Goal: Task Accomplishment & Management: Complete application form

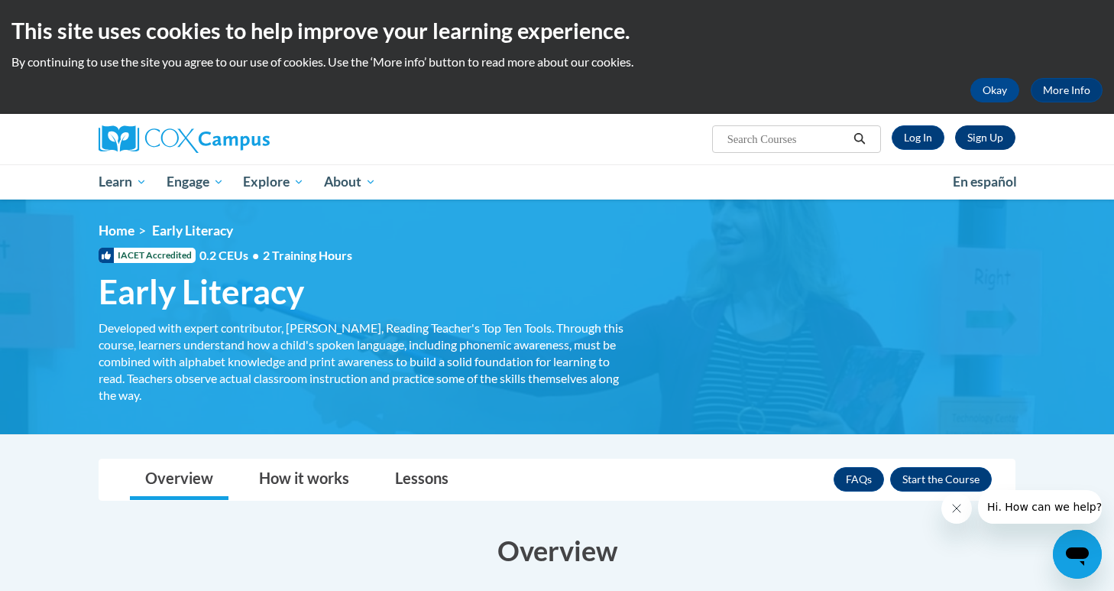
click at [979, 140] on link "Sign Up" at bounding box center [985, 137] width 60 height 24
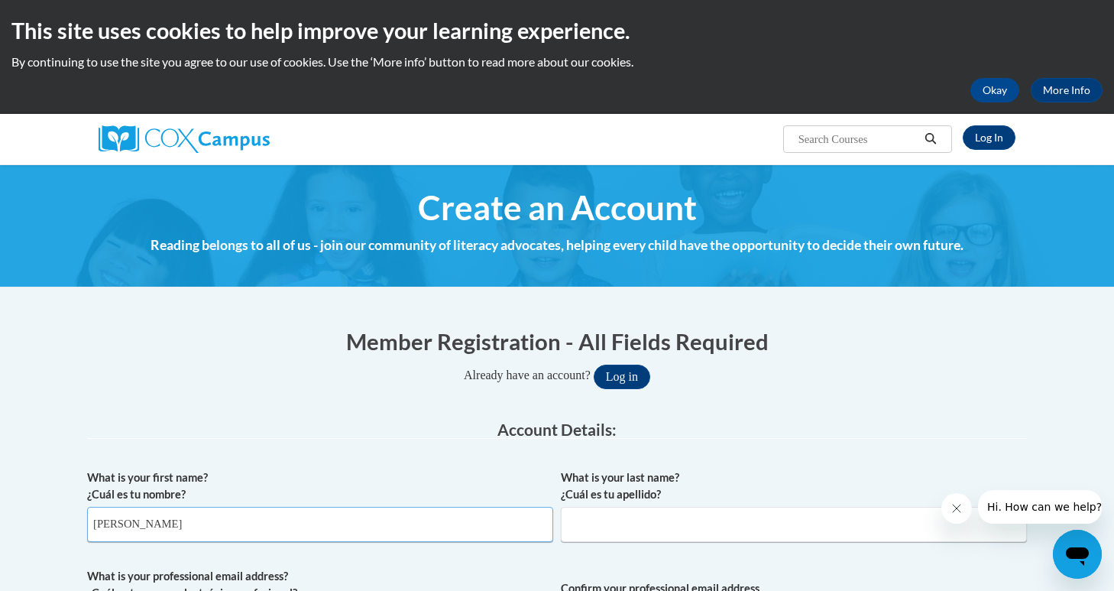
type input "Maura"
click at [602, 544] on div "What is your last name? ¿Cuál es tu apellido?" at bounding box center [794, 511] width 466 height 84
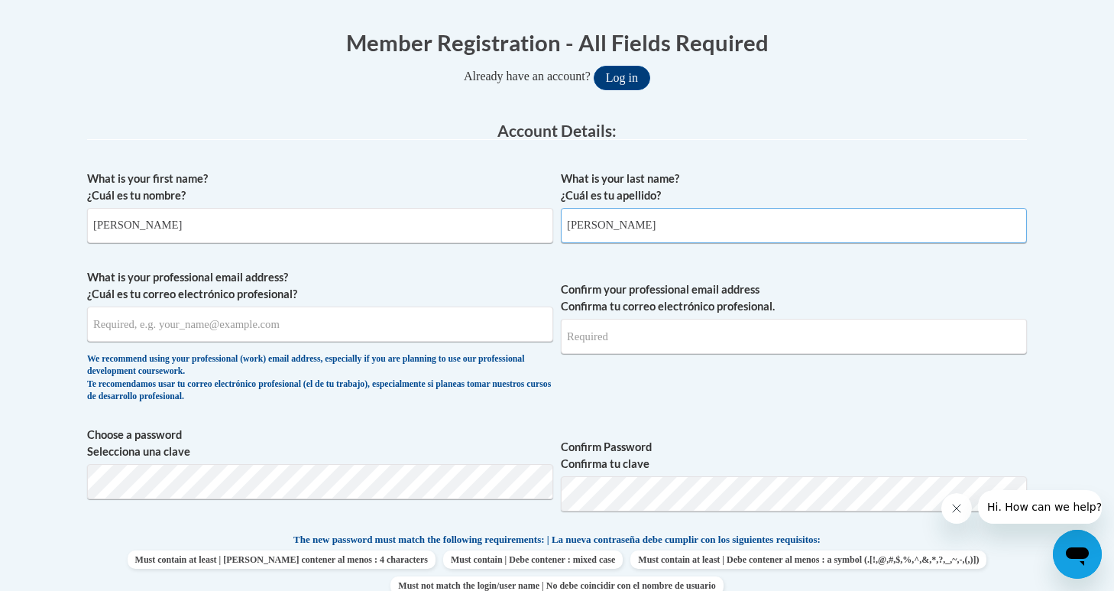
scroll to position [306, 0]
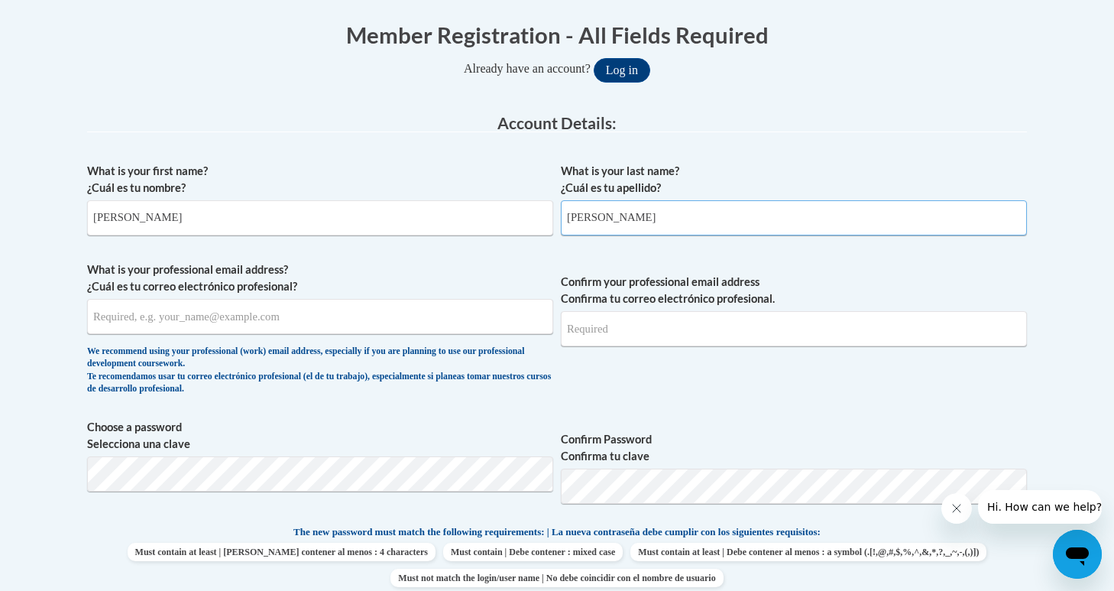
type input "Plumley"
type input "mplumle4@students.kennesaw.edu"
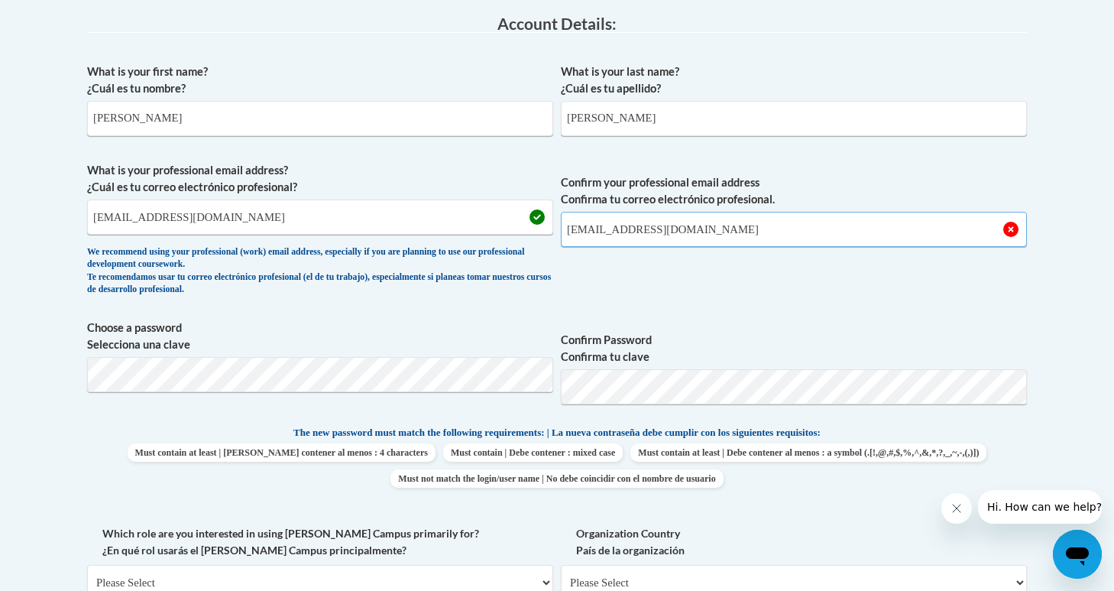
scroll to position [418, 0]
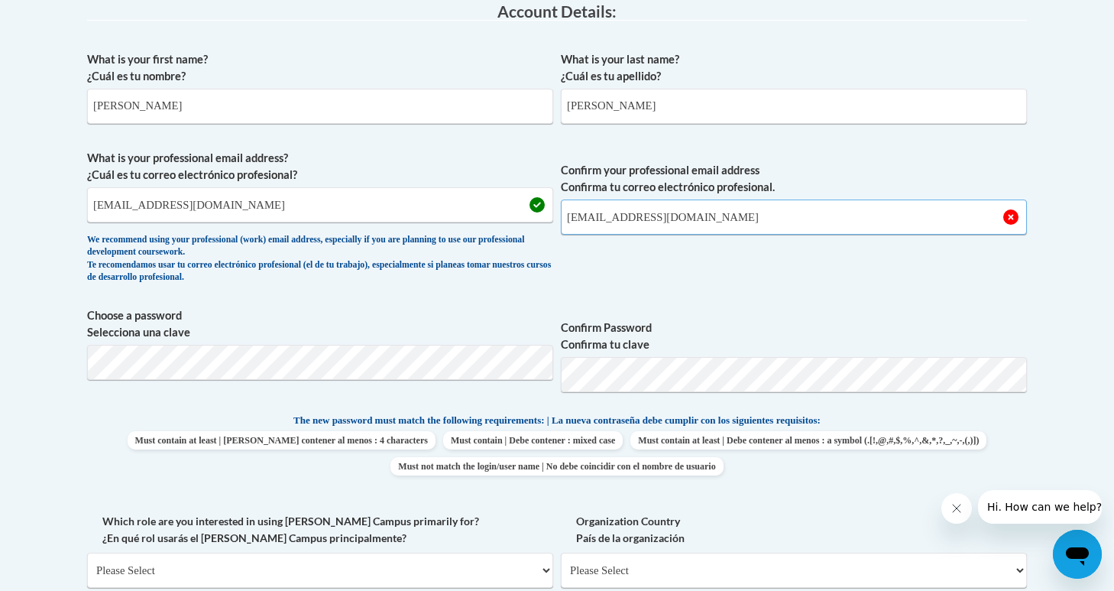
type input "mplumle4@students.kennesaw.edu"
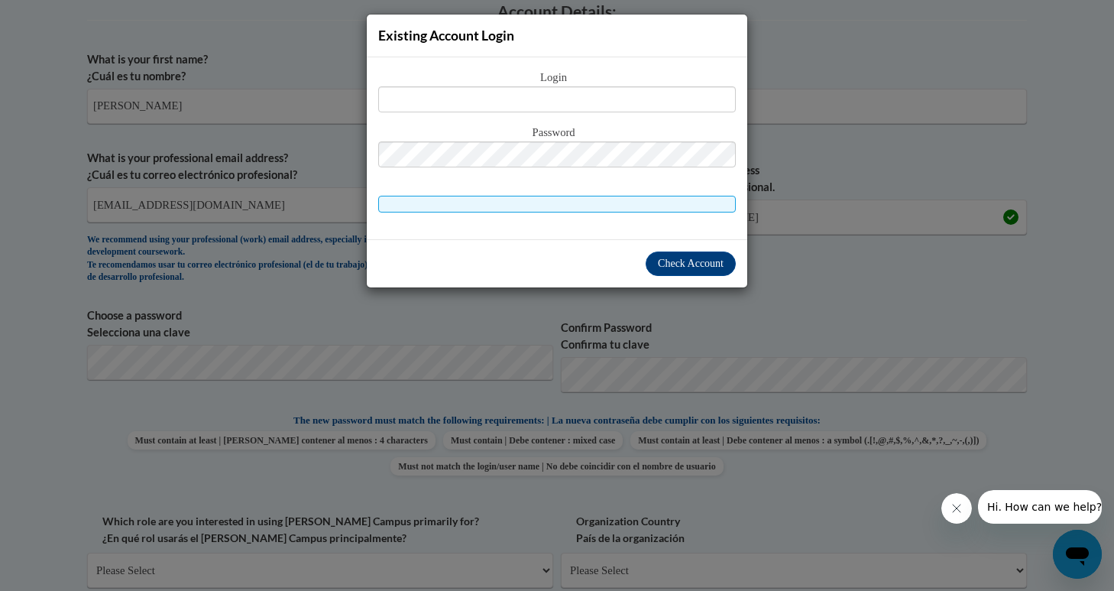
click at [566, 336] on div "Existing Account Login Login Password" at bounding box center [557, 295] width 1114 height 591
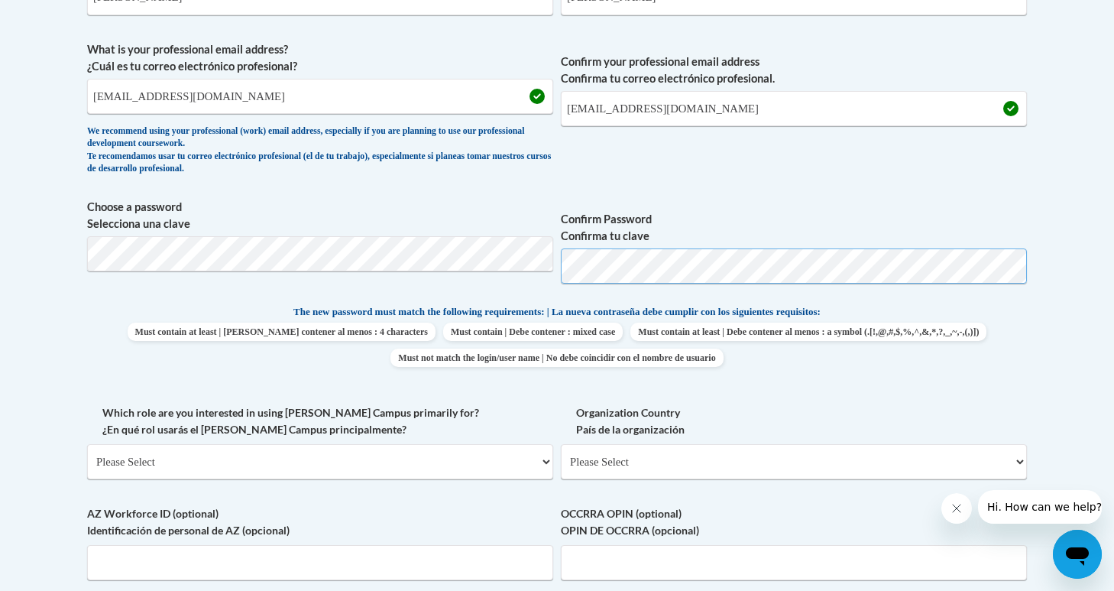
scroll to position [524, 0]
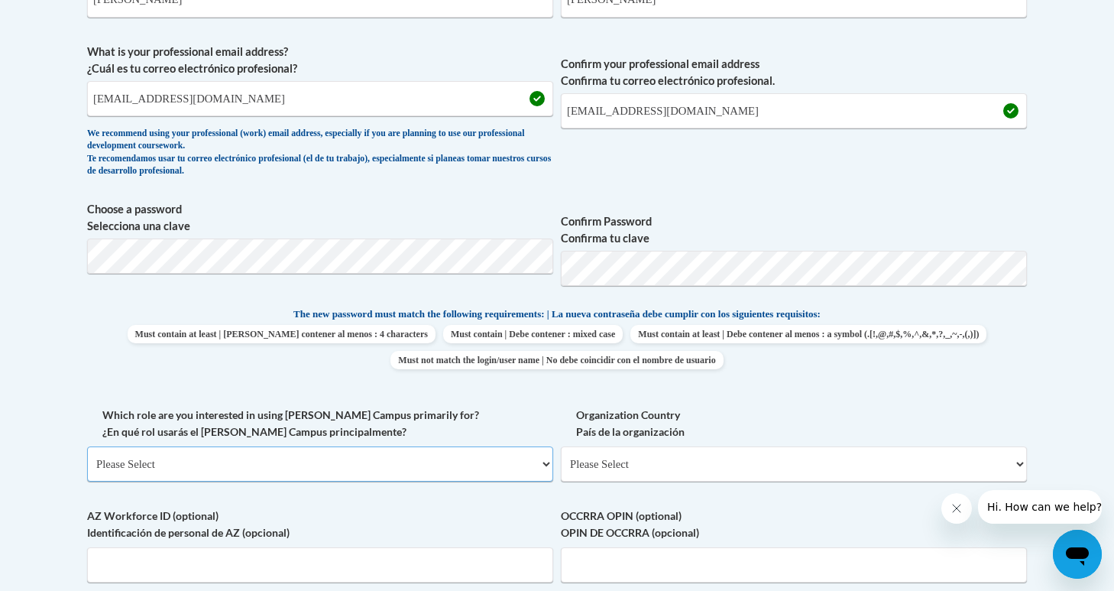
select select "5a18ea06-2b54-4451-96f2-d152daf9eac5"
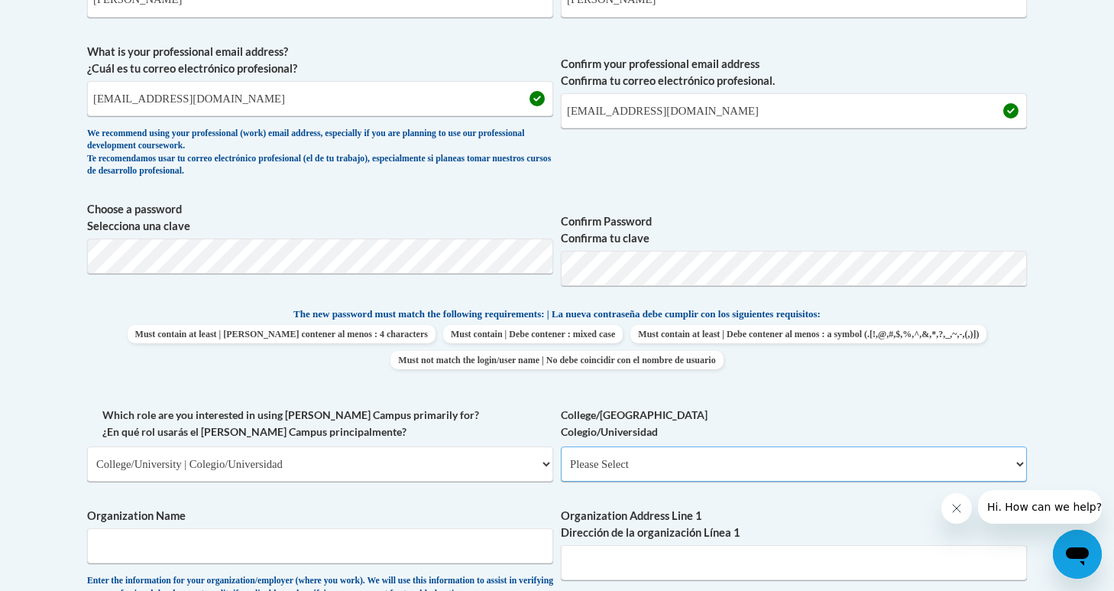
select select "99b32b07-cffc-426c-8bf6-0cd77760d84b"
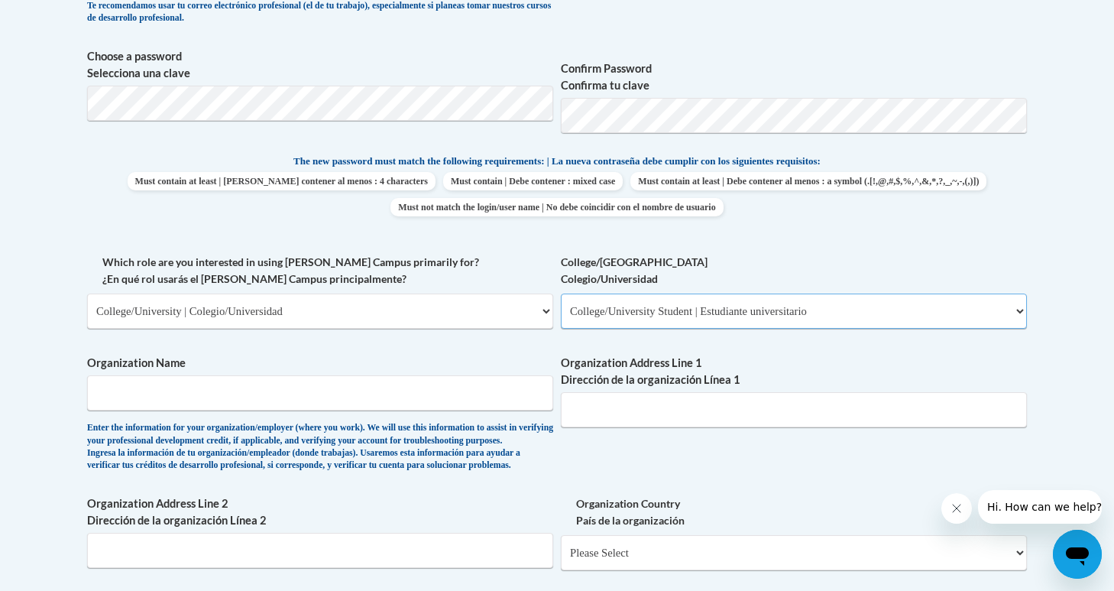
scroll to position [680, 0]
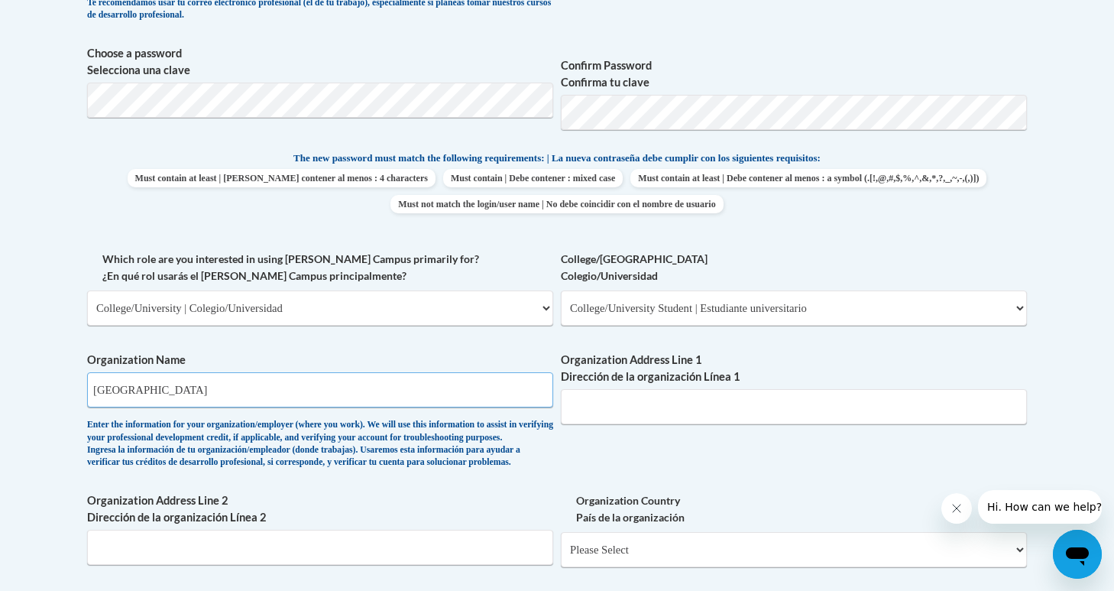
type input "Kennesaw State University"
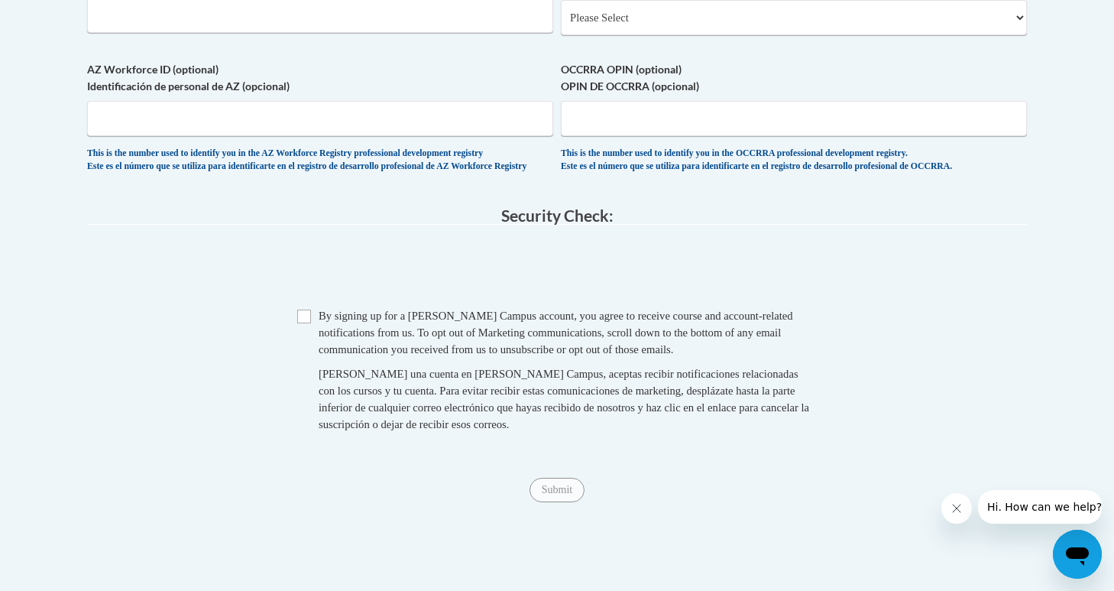
scroll to position [1216, 0]
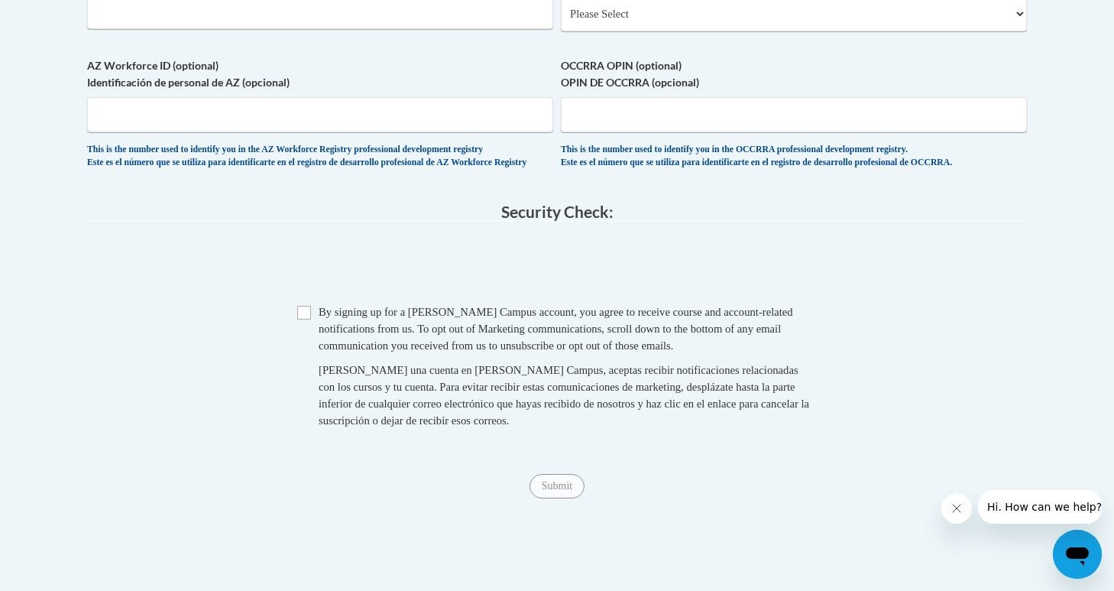
click at [312, 336] on span "Checkbox By signing up for a Cox Campus account, you agree to receive course an…" at bounding box center [557, 373] width 520 height 141
click at [307, 319] on input "Checkbox" at bounding box center [304, 313] width 14 height 14
checkbox input "true"
click at [569, 498] on input "Submit" at bounding box center [557, 486] width 55 height 24
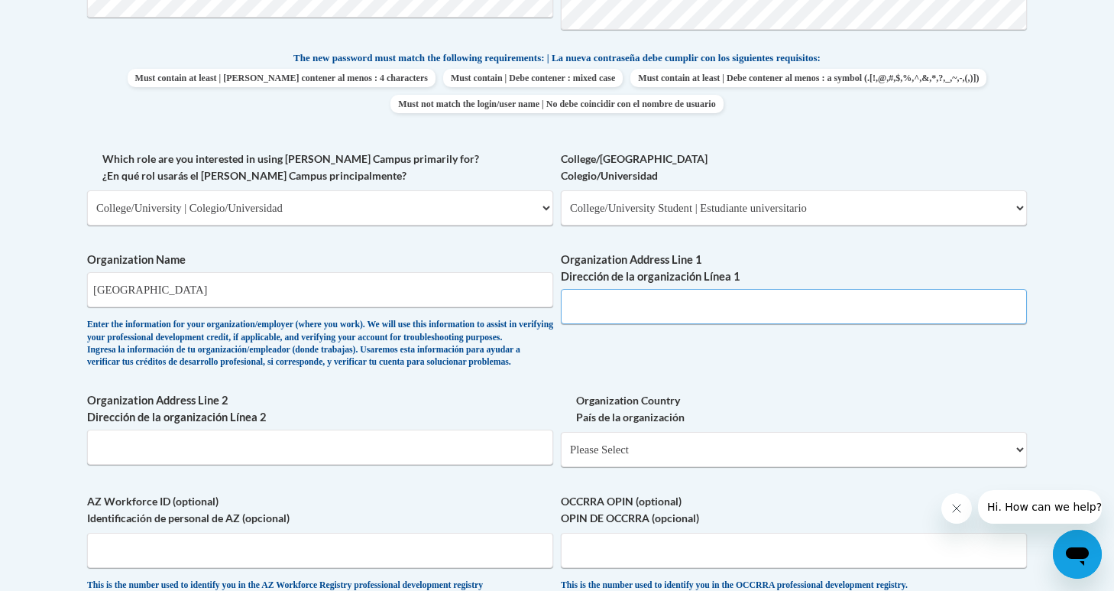
paste input "1000 Chastain Rd NW, Kennesaw, GA 30144"
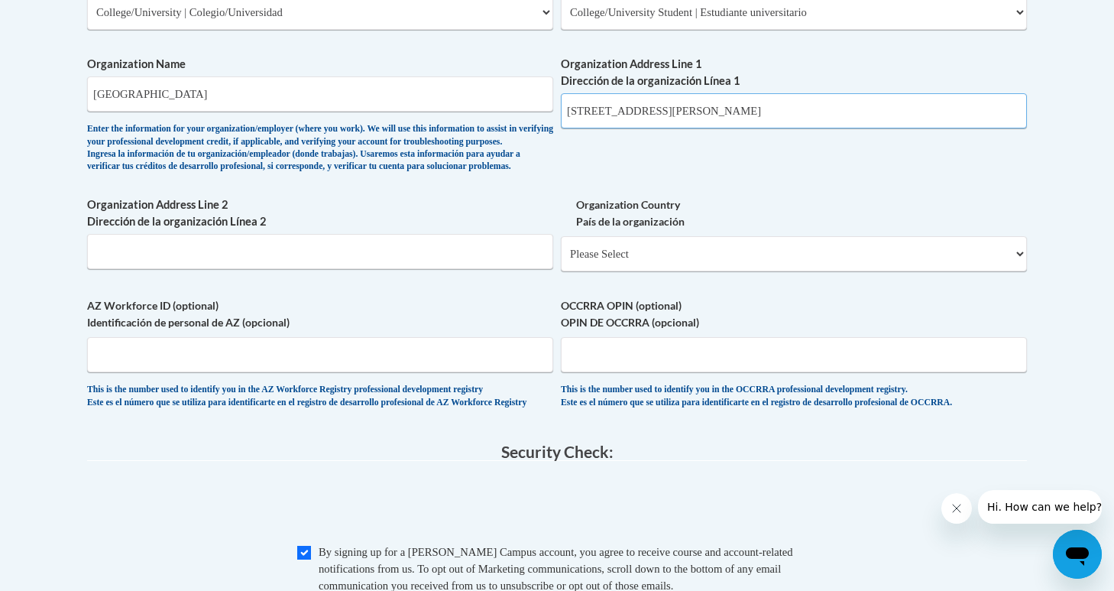
scroll to position [925, 0]
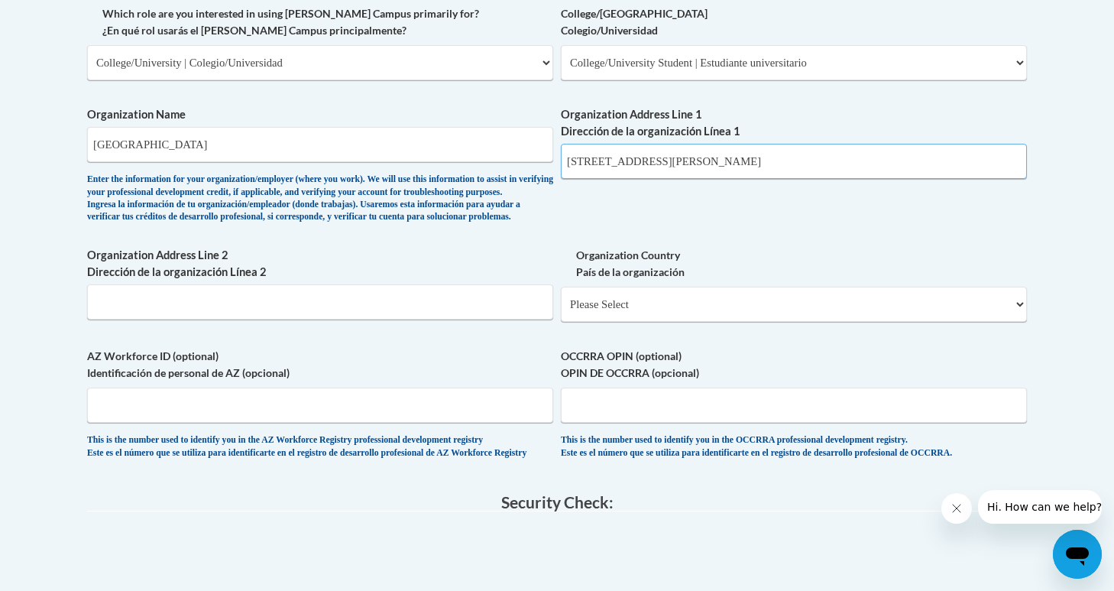
type input "1000 Chastain Rd NW, Kennesaw, GA 30144"
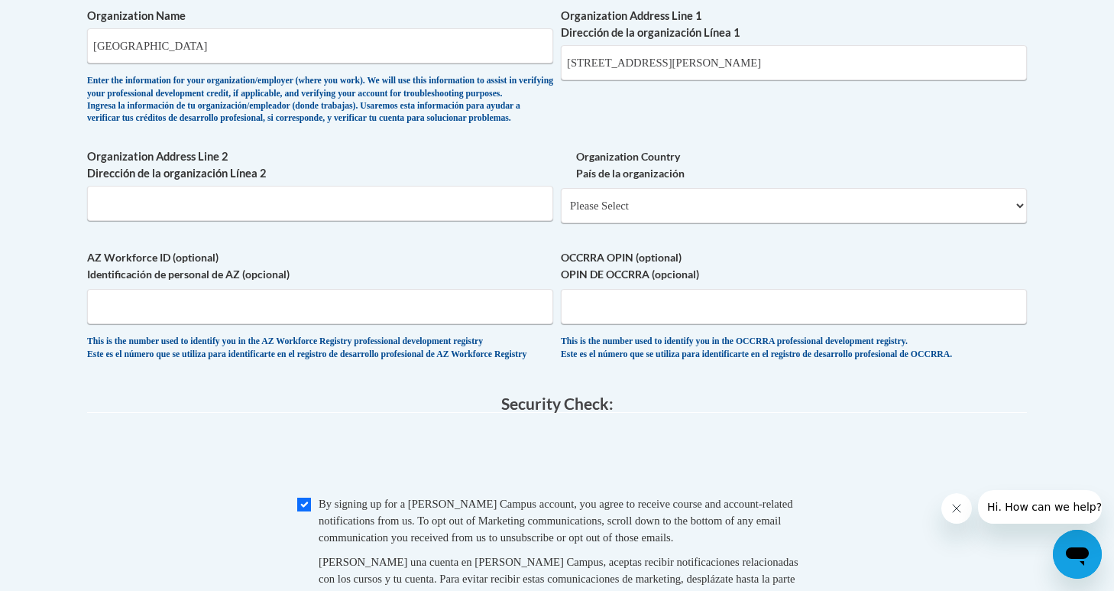
scroll to position [933, 0]
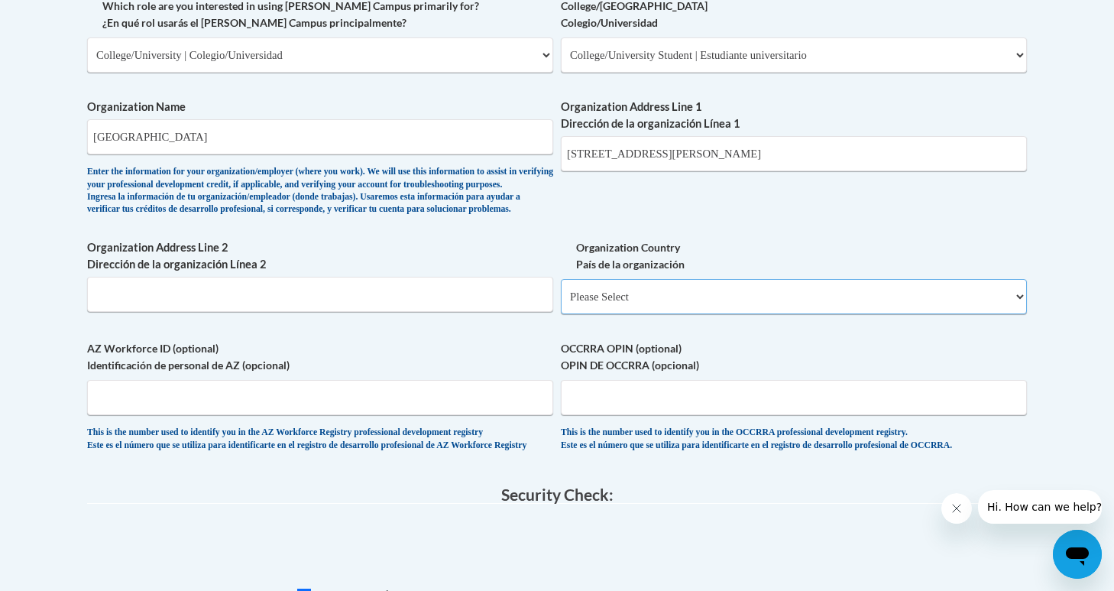
select select "ad49bcad-a171-4b2e-b99c-48b446064914"
select select
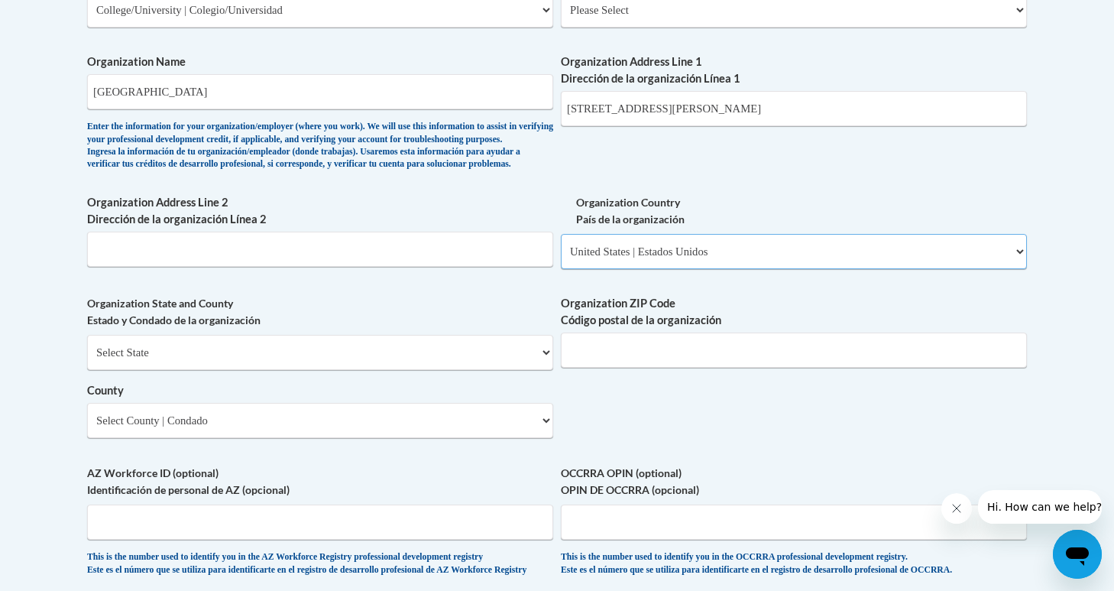
scroll to position [982, 0]
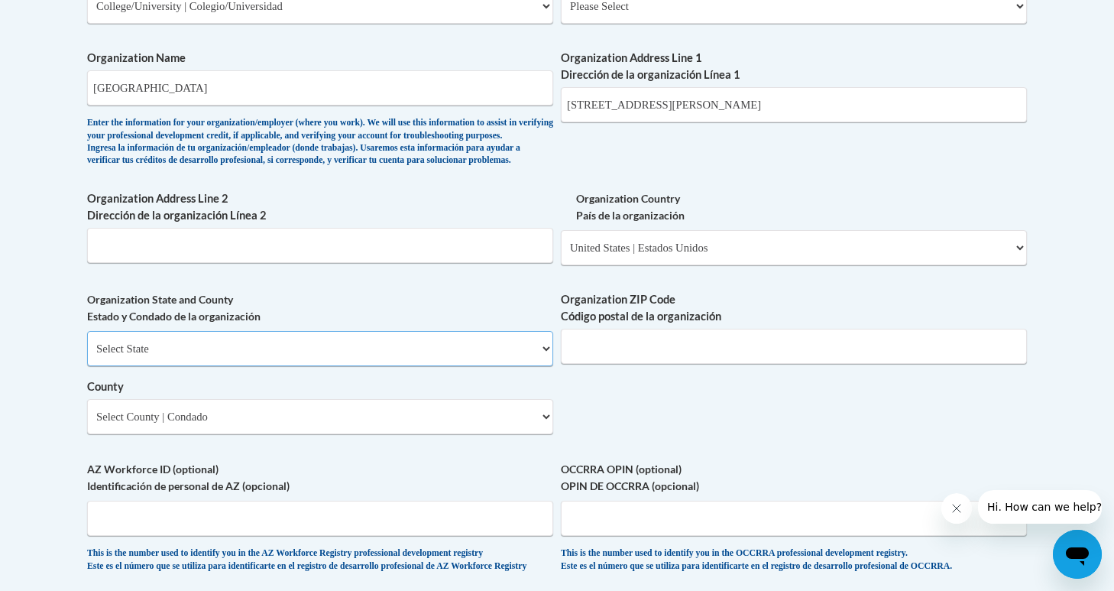
select select "Georgia"
click at [281, 412] on select "County" at bounding box center [320, 416] width 466 height 35
select select "Cobb"
click at [791, 92] on input "1000 Chastain Rd NW, Kennesaw, GA 30144" at bounding box center [794, 104] width 466 height 35
drag, startPoint x: 791, startPoint y: 92, endPoint x: 674, endPoint y: 90, distance: 116.9
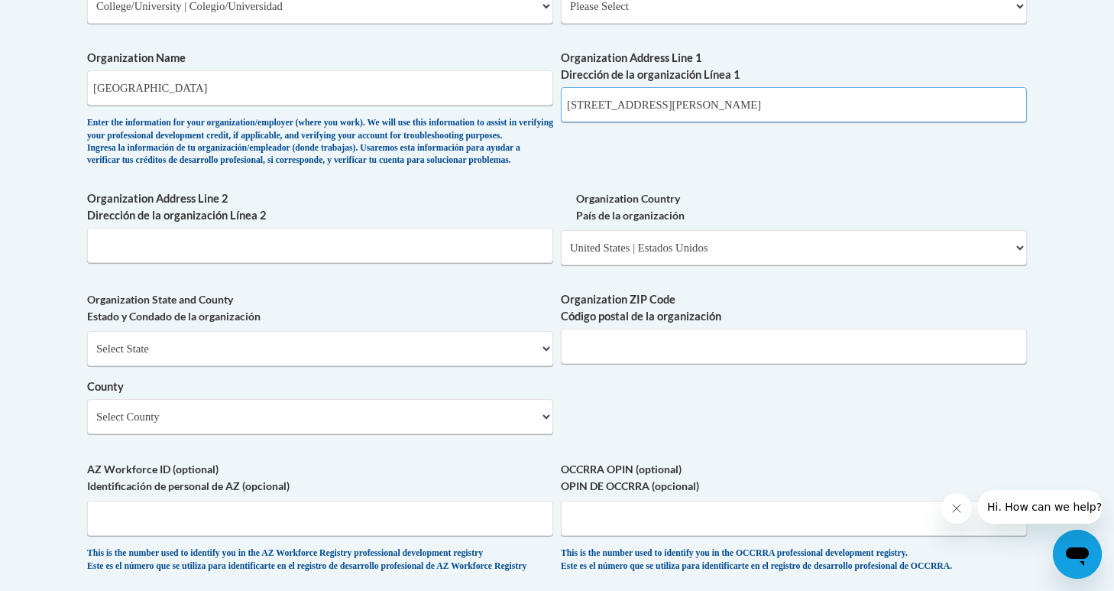
click at [674, 90] on input "1000 Chastain Rd NW, Kennesaw, GA 30144" at bounding box center [794, 104] width 466 height 35
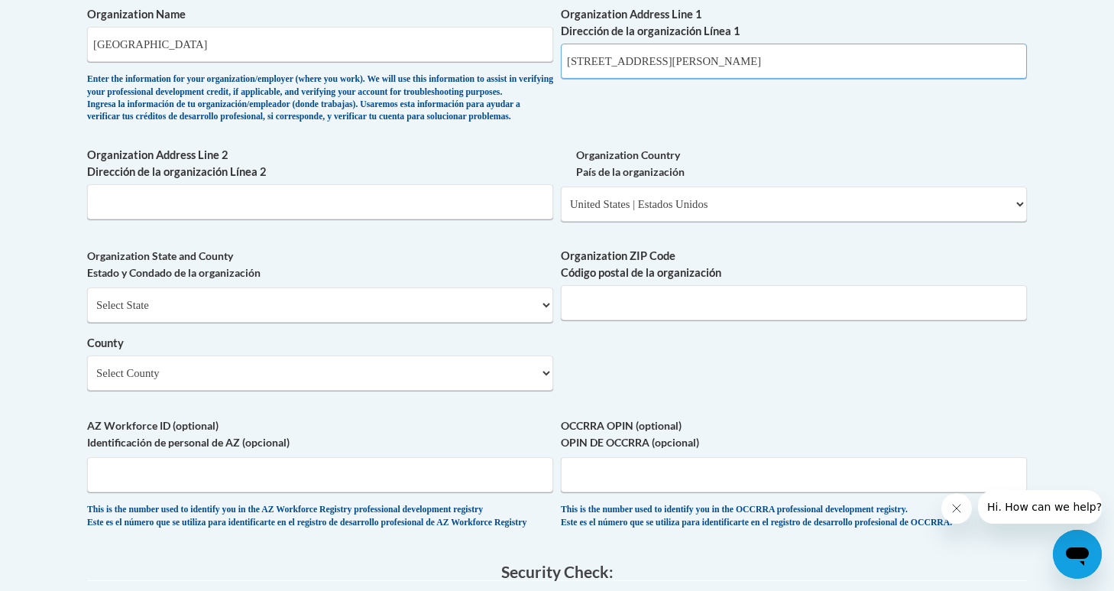
scroll to position [1035, 0]
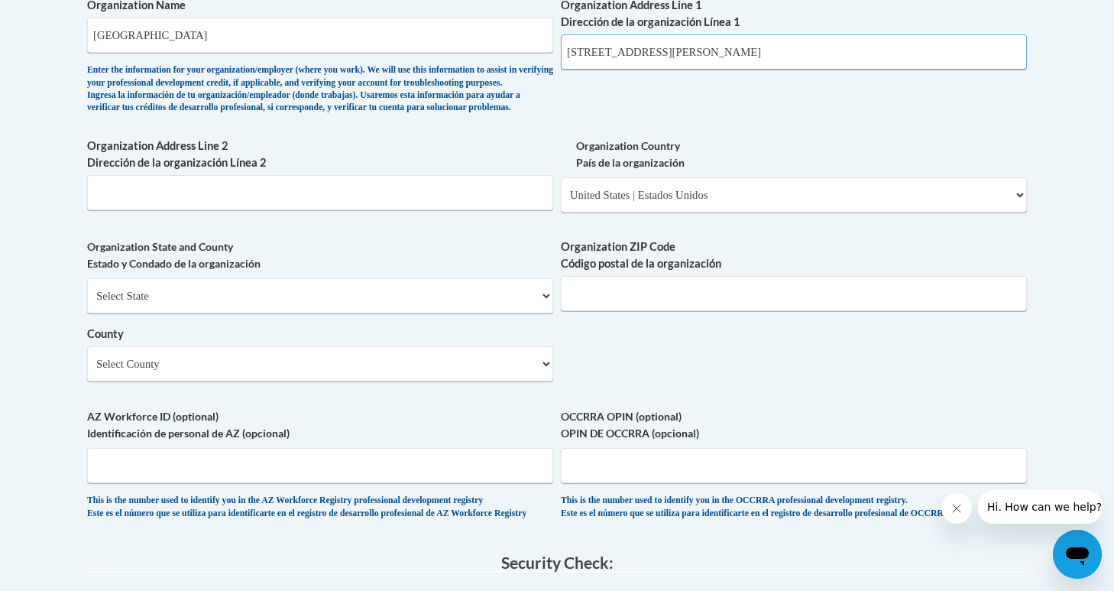
type input "1000 Chastain Rd NW"
type input "30144"
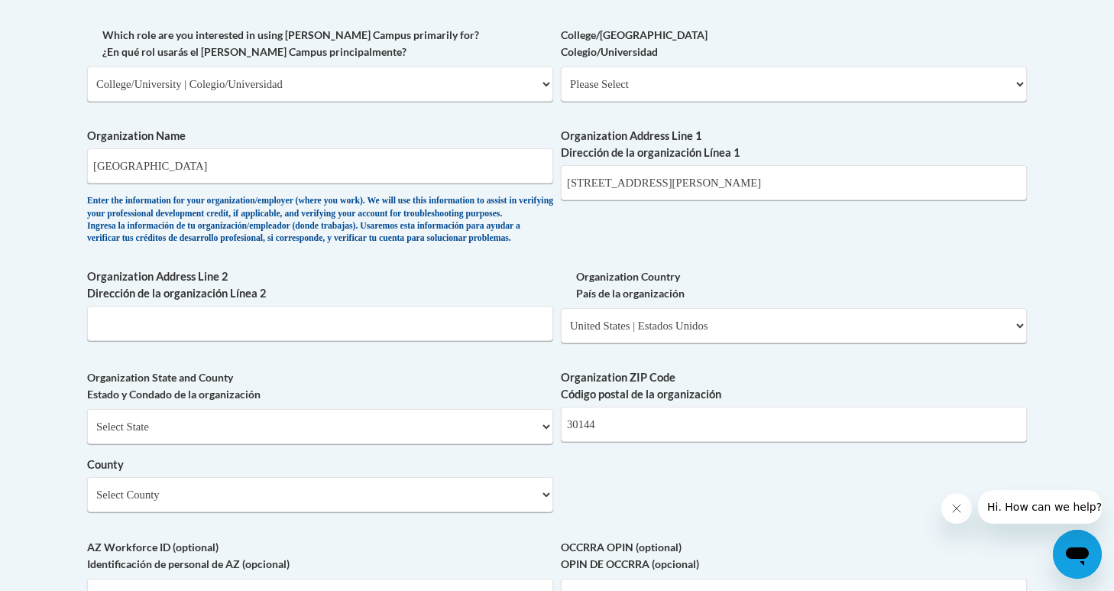
scroll to position [901, 0]
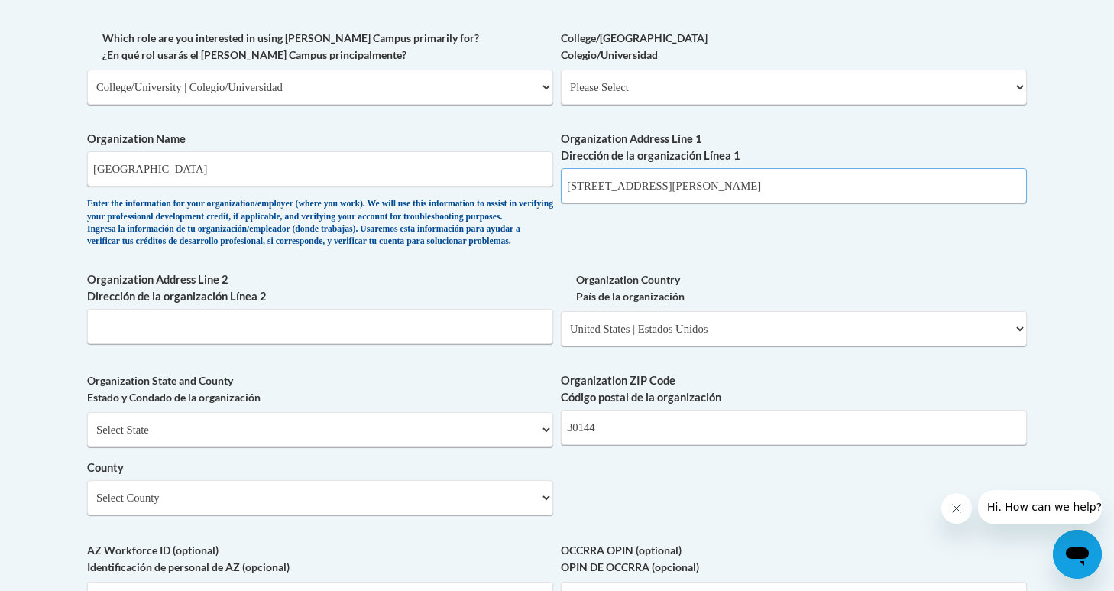
click at [759, 168] on input "1000 Chastain Rd NW" at bounding box center [794, 185] width 466 height 35
click at [757, 168] on input "1000 Chastain Rd NW" at bounding box center [794, 185] width 466 height 35
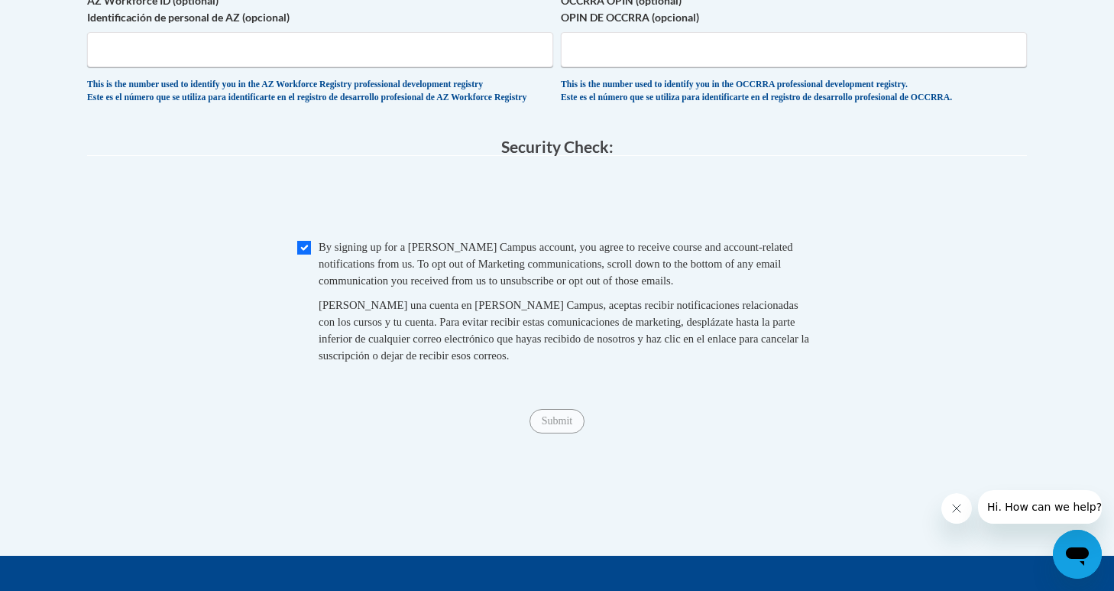
scroll to position [1419, 0]
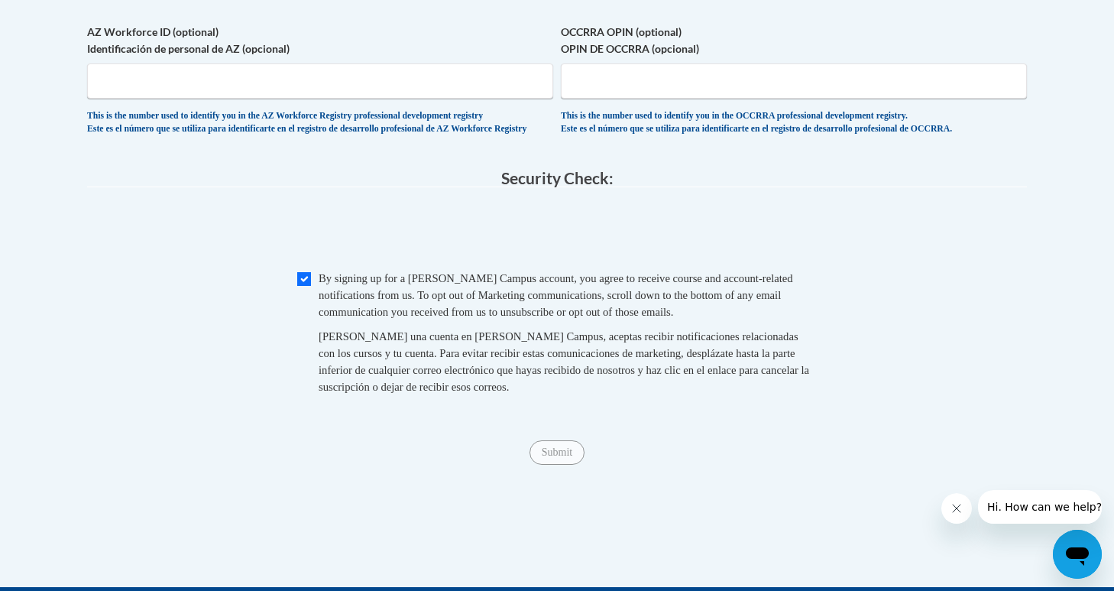
type input "1000 Chastain Rd NW, Kennesaw Georgia"
click at [565, 455] on input "Submit" at bounding box center [557, 452] width 55 height 24
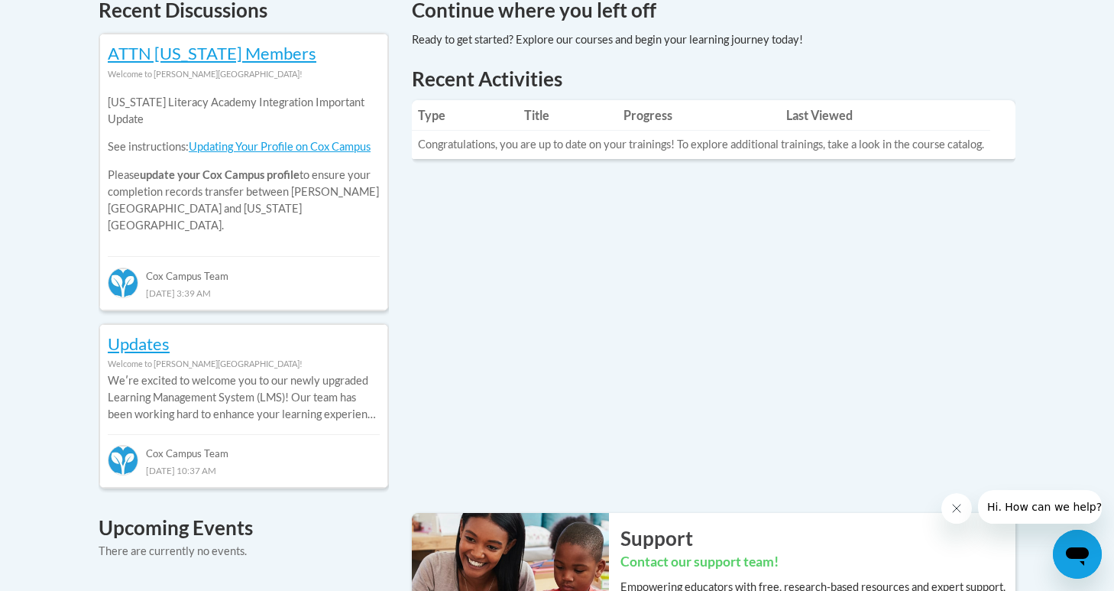
scroll to position [665, 0]
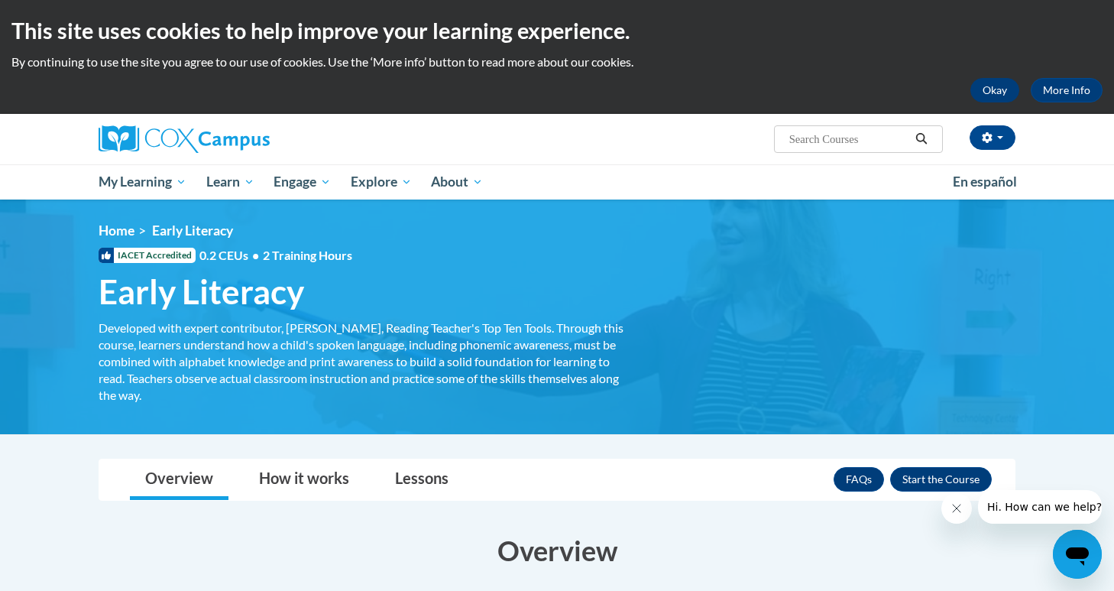
click at [1010, 92] on button "Okay" at bounding box center [995, 90] width 49 height 24
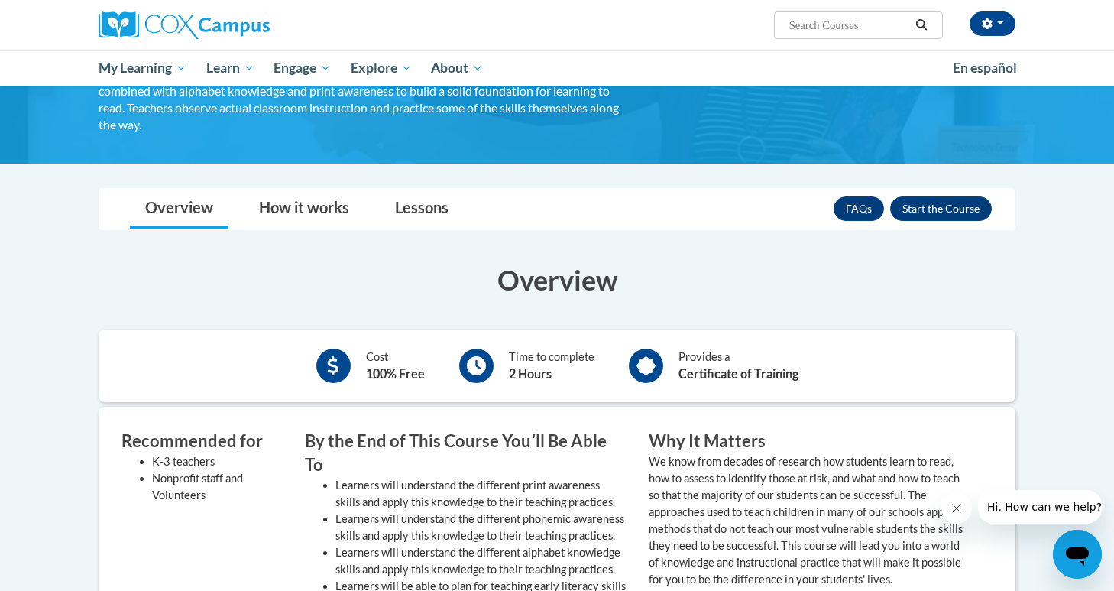
scroll to position [159, 0]
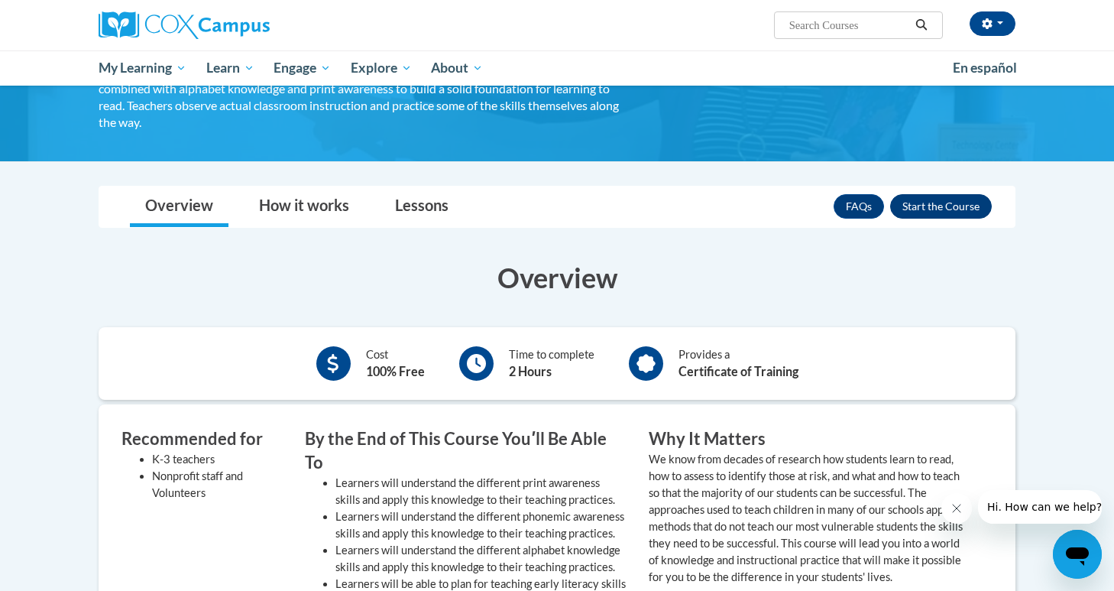
click at [949, 210] on button "Enroll" at bounding box center [941, 206] width 102 height 24
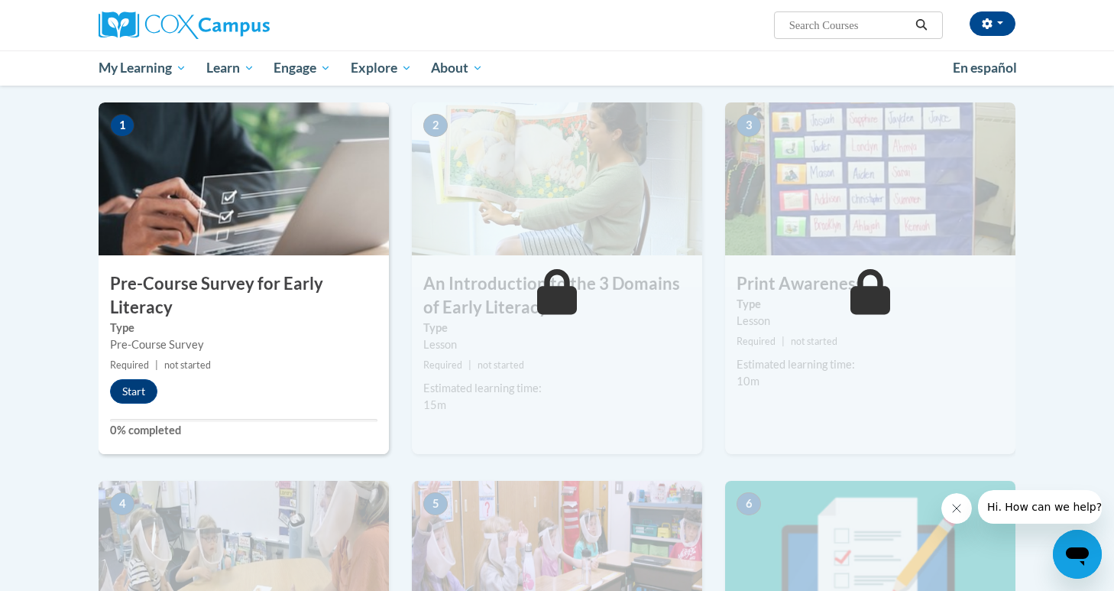
scroll to position [297, 0]
